Goal: Transaction & Acquisition: Purchase product/service

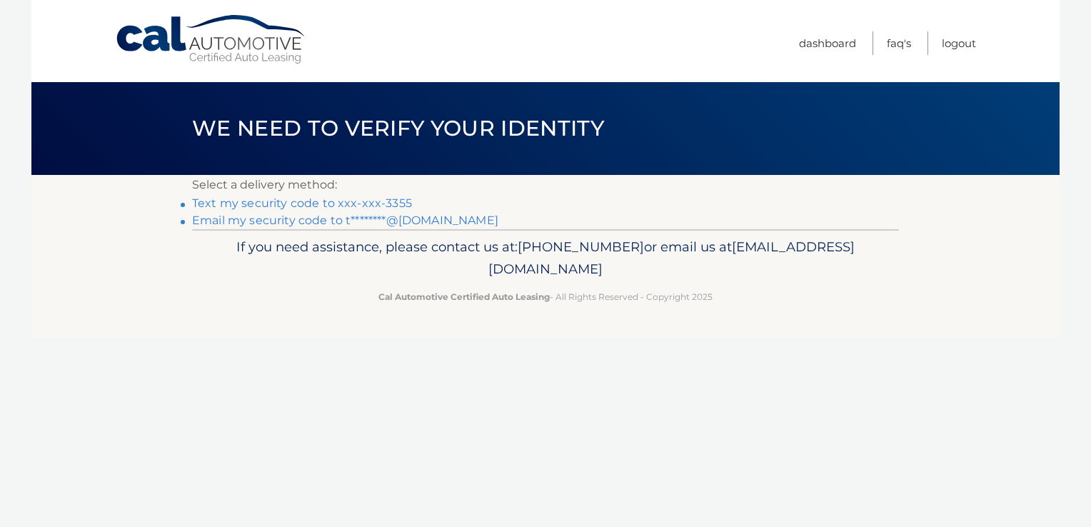
click at [352, 204] on link "Text my security code to xxx-xxx-3355" at bounding box center [302, 203] width 220 height 14
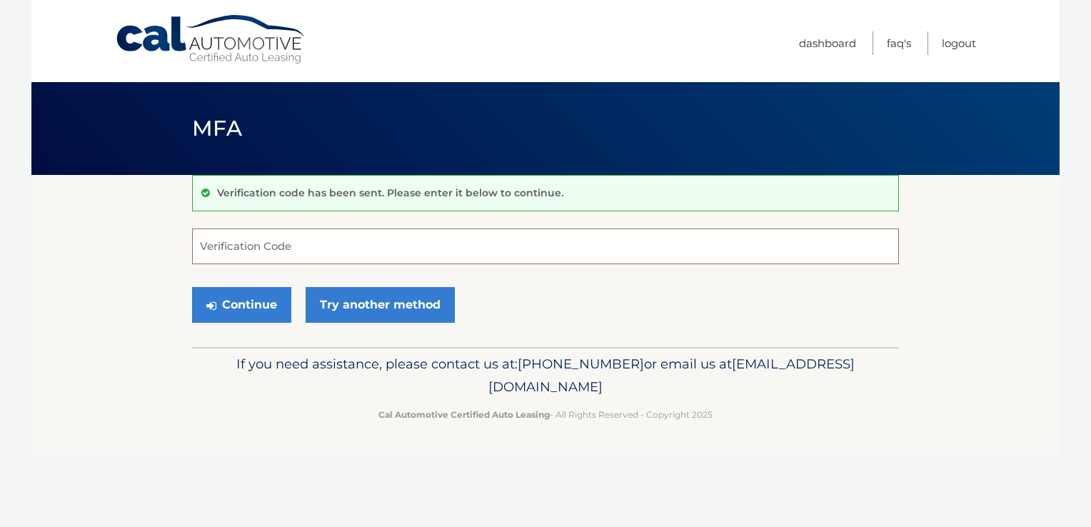
click at [283, 259] on input "Verification Code" at bounding box center [545, 247] width 707 height 36
type input "854171"
click at [220, 309] on button "Continue" at bounding box center [241, 305] width 99 height 36
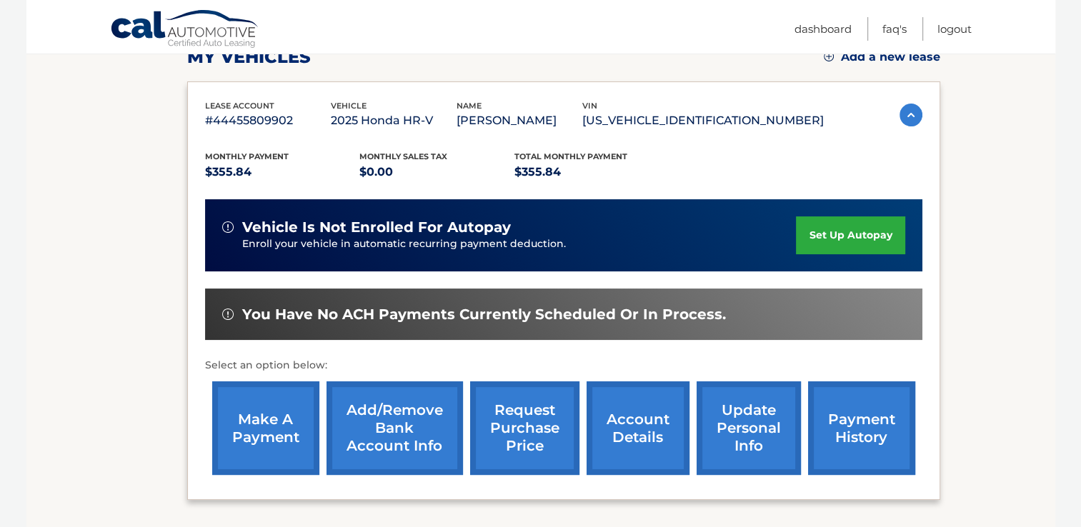
scroll to position [237, 0]
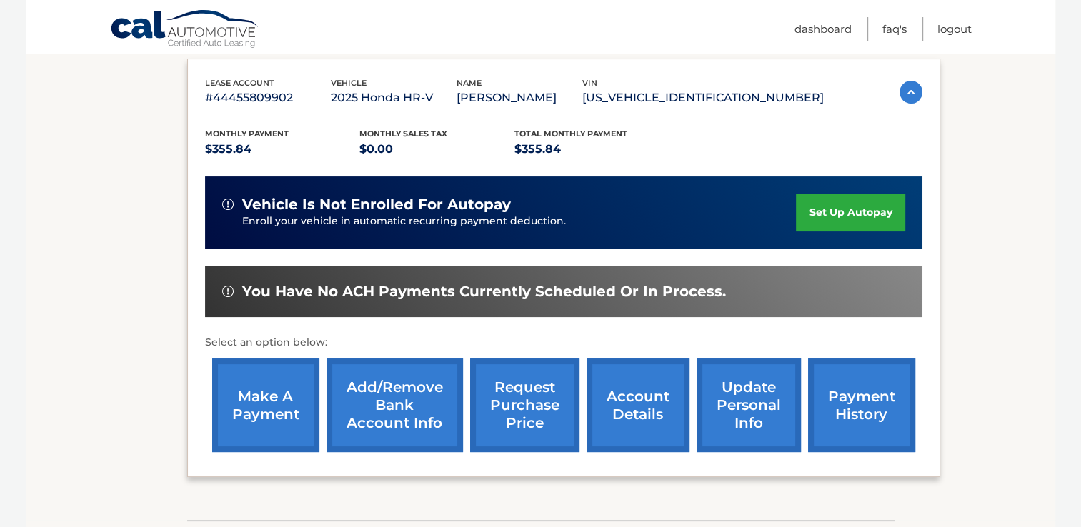
click at [258, 406] on link "make a payment" at bounding box center [265, 406] width 107 height 94
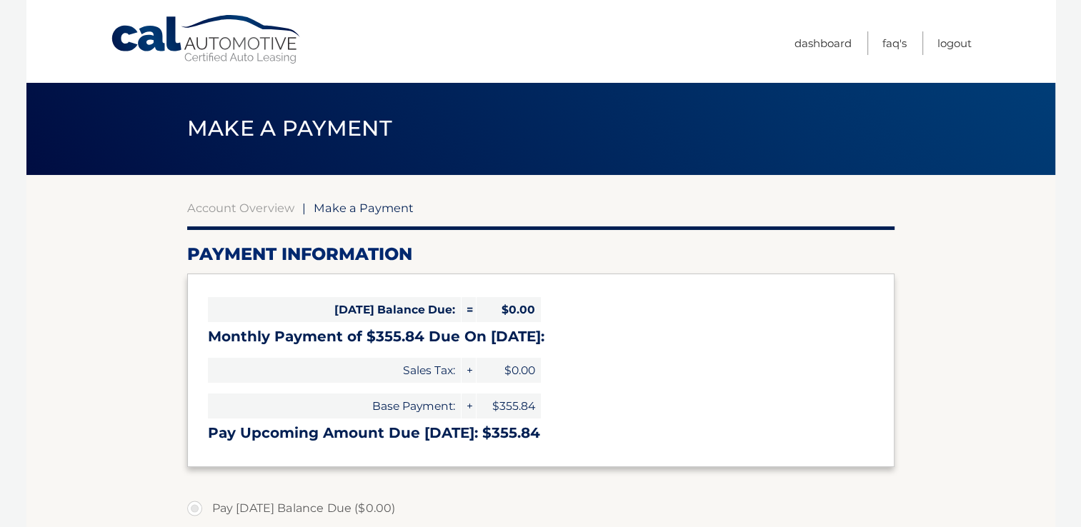
select select "YWNlNzM1OTktYTQ5NC00MzljLWE0YmYtODA1NzJjMWU3MjVm"
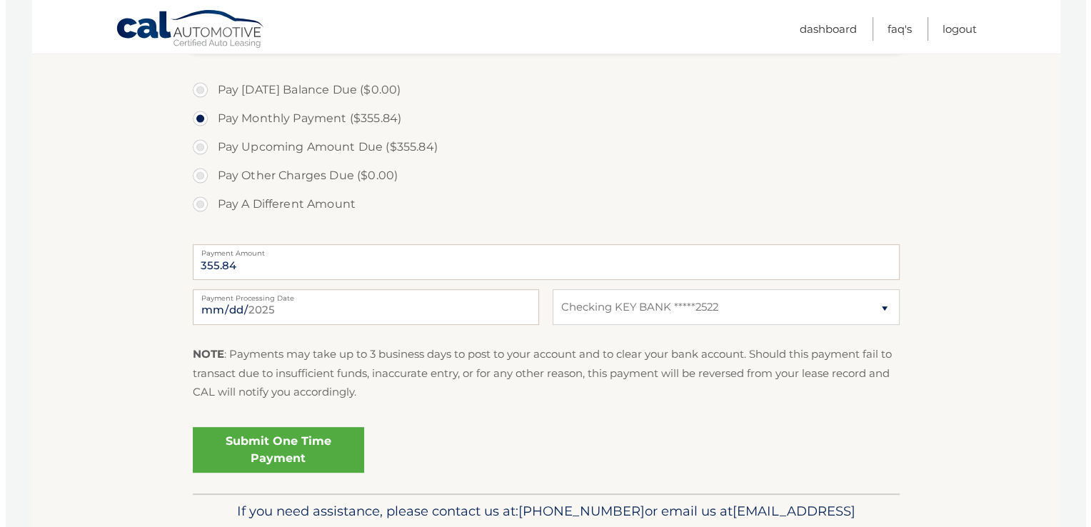
scroll to position [446, 0]
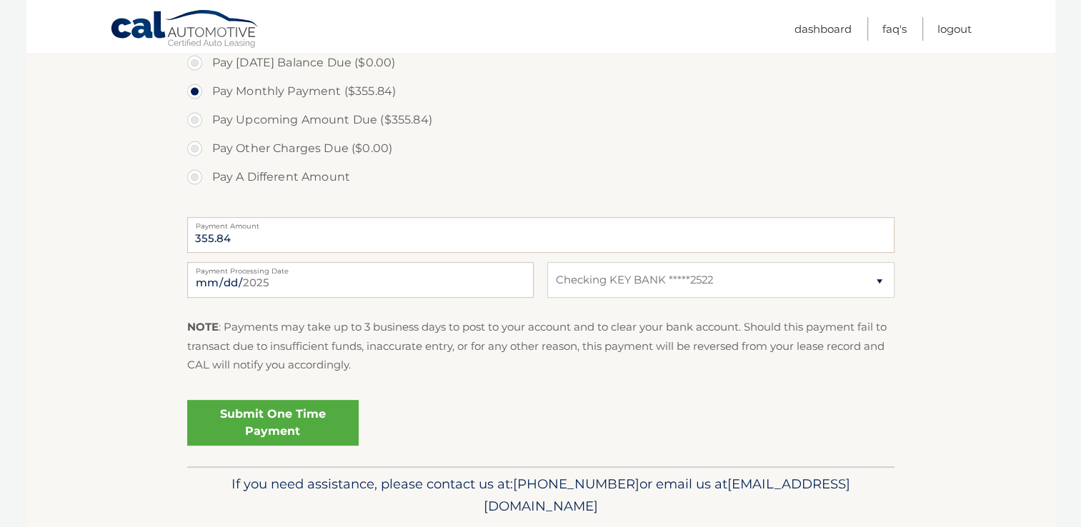
click at [258, 427] on link "Submit One Time Payment" at bounding box center [272, 423] width 171 height 46
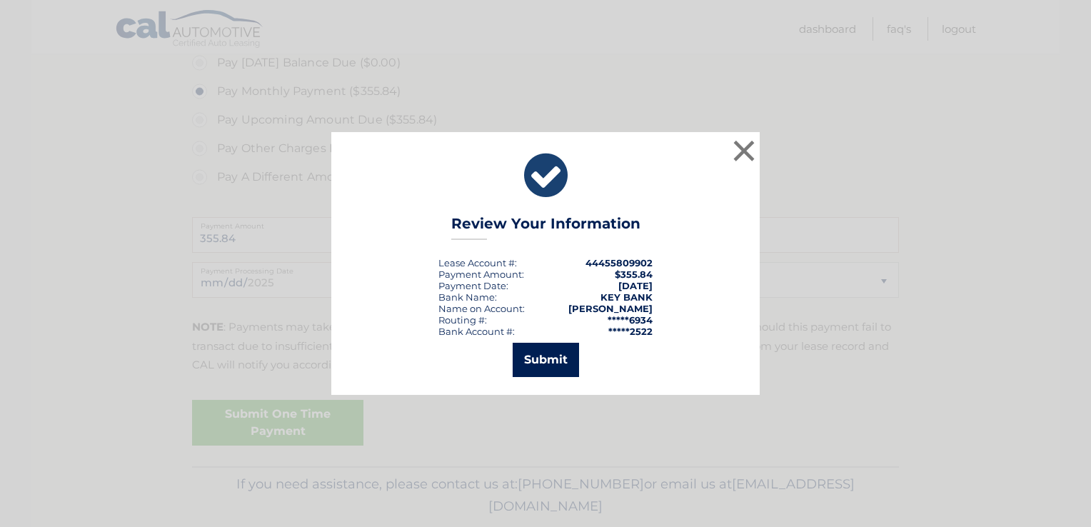
click at [546, 353] on button "Submit" at bounding box center [546, 360] width 66 height 34
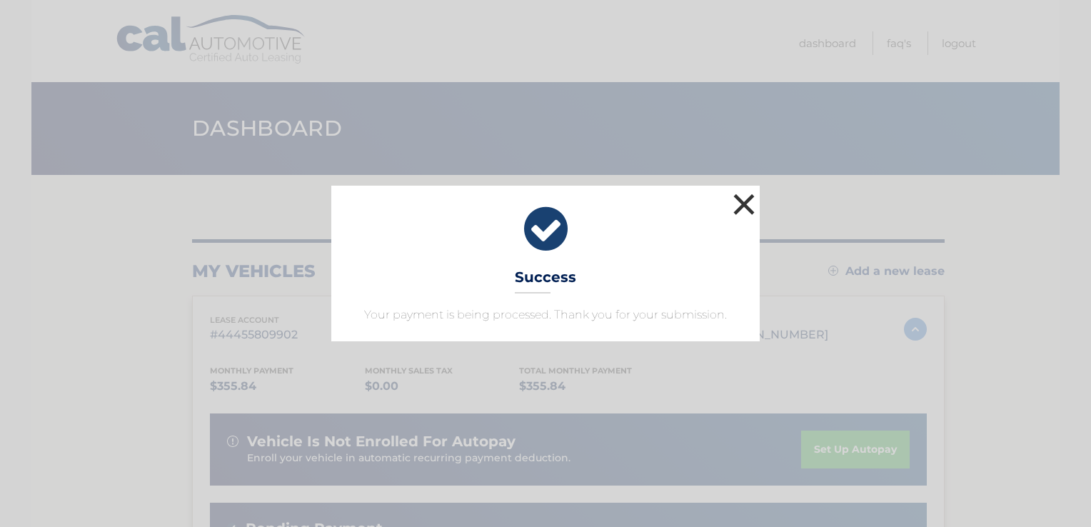
click at [737, 204] on button "×" at bounding box center [744, 204] width 29 height 29
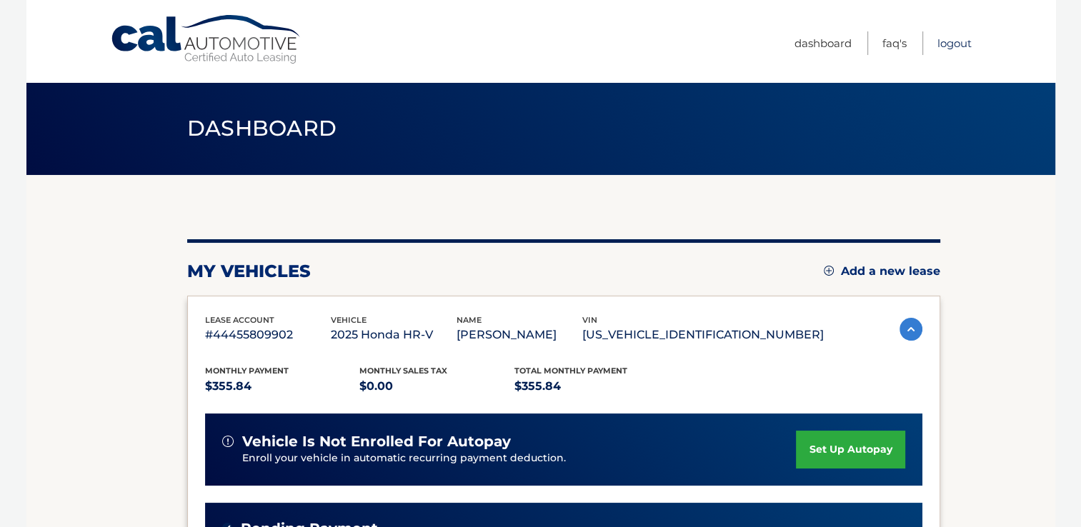
click at [951, 41] on link "Logout" at bounding box center [954, 43] width 34 height 24
